Goal: Task Accomplishment & Management: Manage account settings

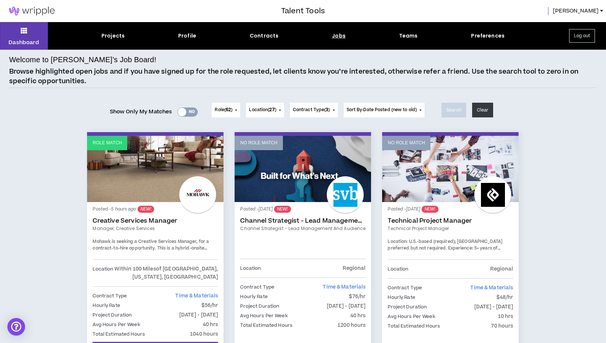
click at [335, 35] on div "Jobs" at bounding box center [339, 36] width 14 height 8
click at [336, 35] on div "Jobs" at bounding box center [339, 36] width 14 height 8
click at [335, 38] on div "Jobs" at bounding box center [339, 36] width 14 height 8
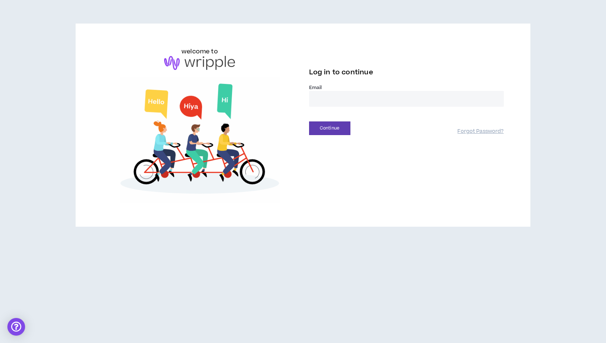
type input "**********"
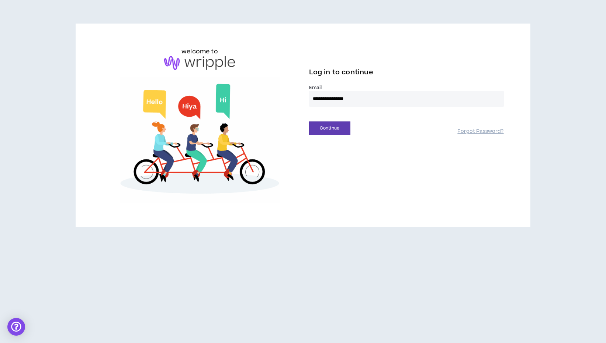
click at [329, 128] on button "Continue" at bounding box center [329, 129] width 41 height 14
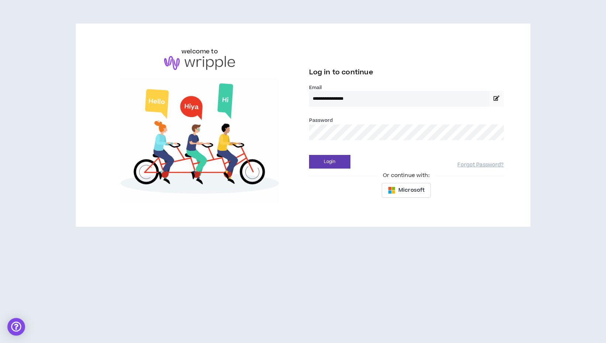
click at [329, 162] on button "Login" at bounding box center [329, 162] width 41 height 14
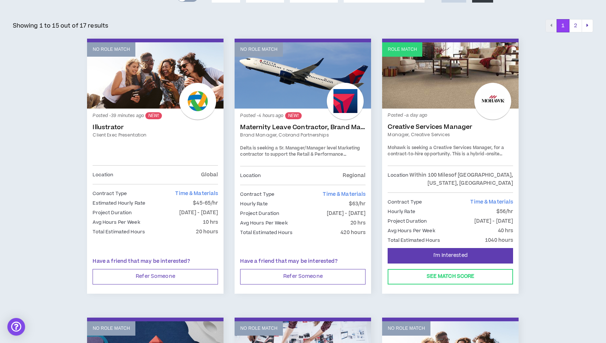
scroll to position [112, 0]
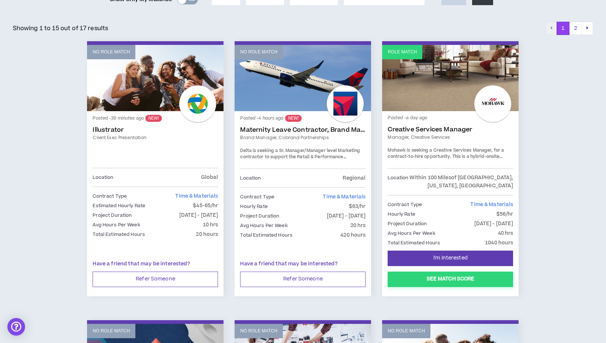
click at [457, 283] on button "See Match Score" at bounding box center [449, 279] width 125 height 15
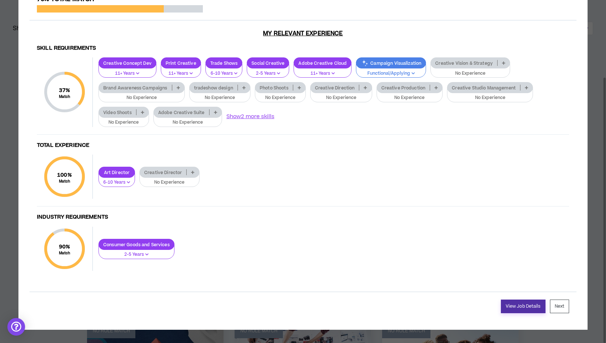
click at [509, 305] on link "View Job Details" at bounding box center [522, 307] width 45 height 14
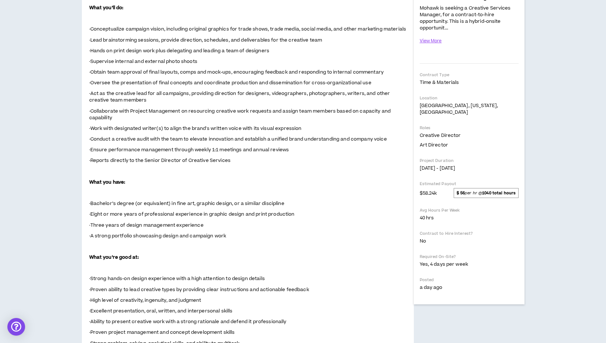
scroll to position [151, 0]
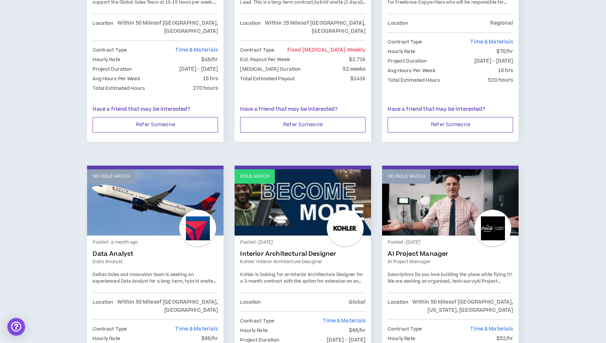
scroll to position [1098, 0]
